Goal: Task Accomplishment & Management: Use online tool/utility

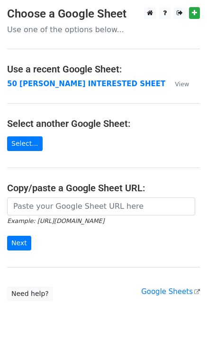
click at [53, 85] on strong "50 [PERSON_NAME] INTERESTED SHEET" at bounding box center [86, 84] width 158 height 9
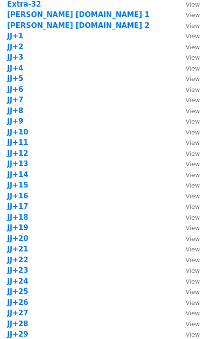
scroll to position [1173, 0]
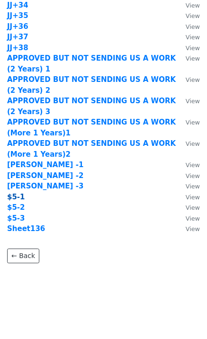
click at [17, 198] on strong "$5-1" at bounding box center [16, 197] width 18 height 9
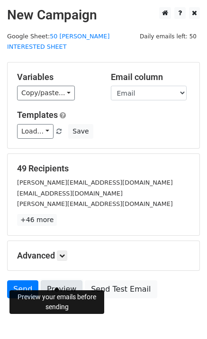
click at [62, 280] on link "Preview" at bounding box center [62, 289] width 42 height 18
click at [55, 280] on link "Preview" at bounding box center [62, 289] width 42 height 18
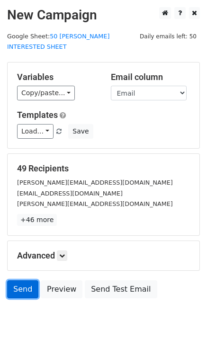
click at [24, 282] on link "Send" at bounding box center [22, 289] width 31 height 18
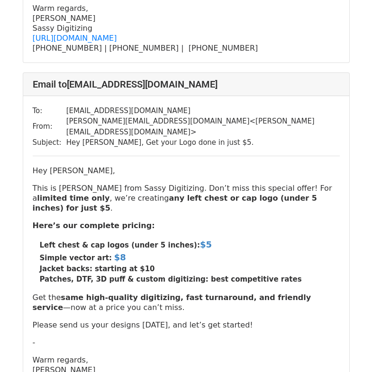
scroll to position [379, 0]
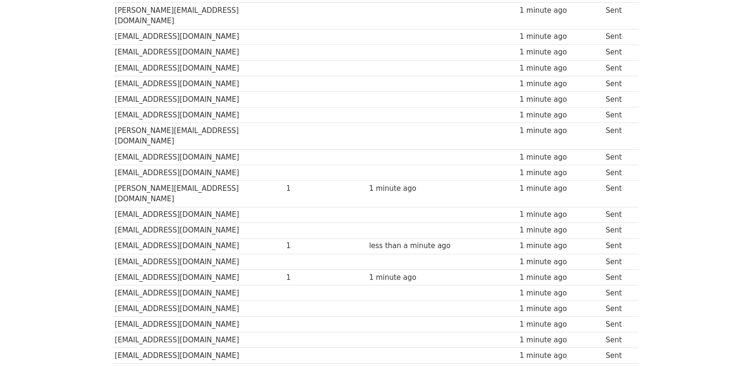
scroll to position [234, 0]
